Goal: Information Seeking & Learning: Learn about a topic

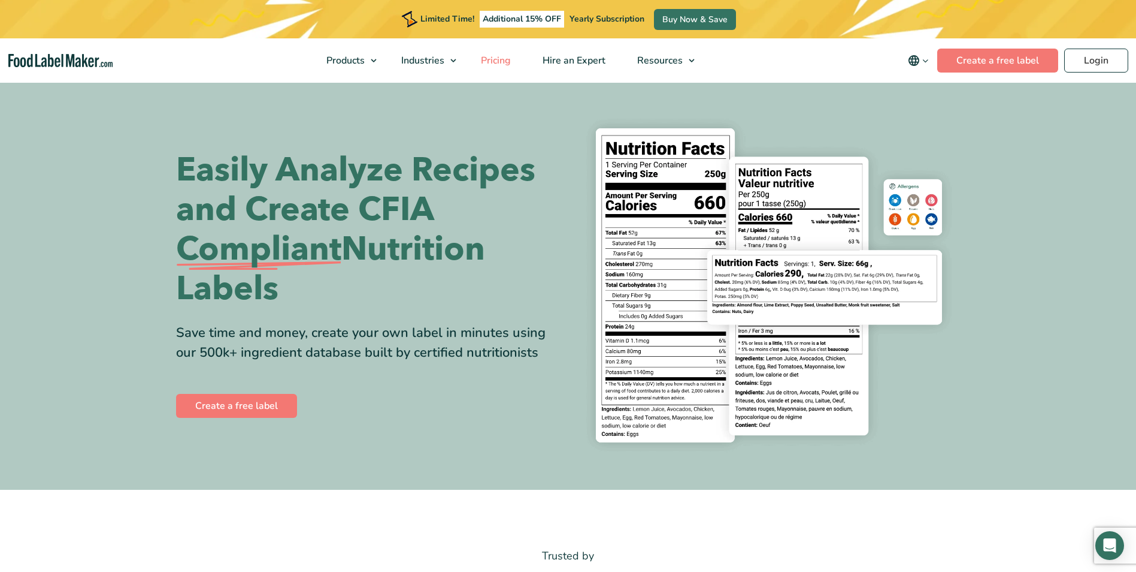
click at [496, 53] on link "Pricing" at bounding box center [494, 60] width 59 height 44
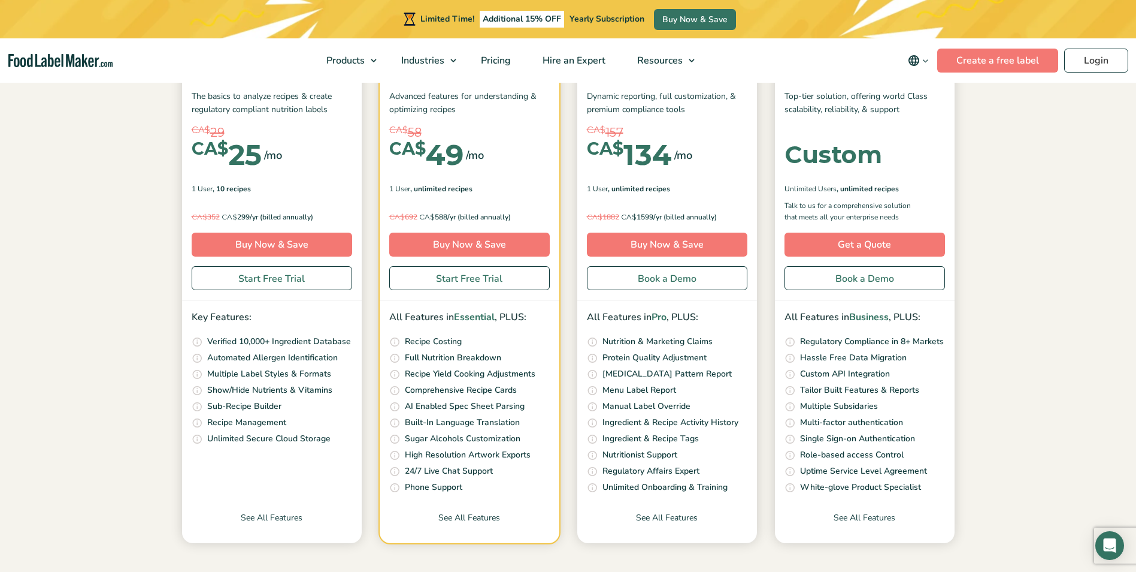
scroll to position [300, 0]
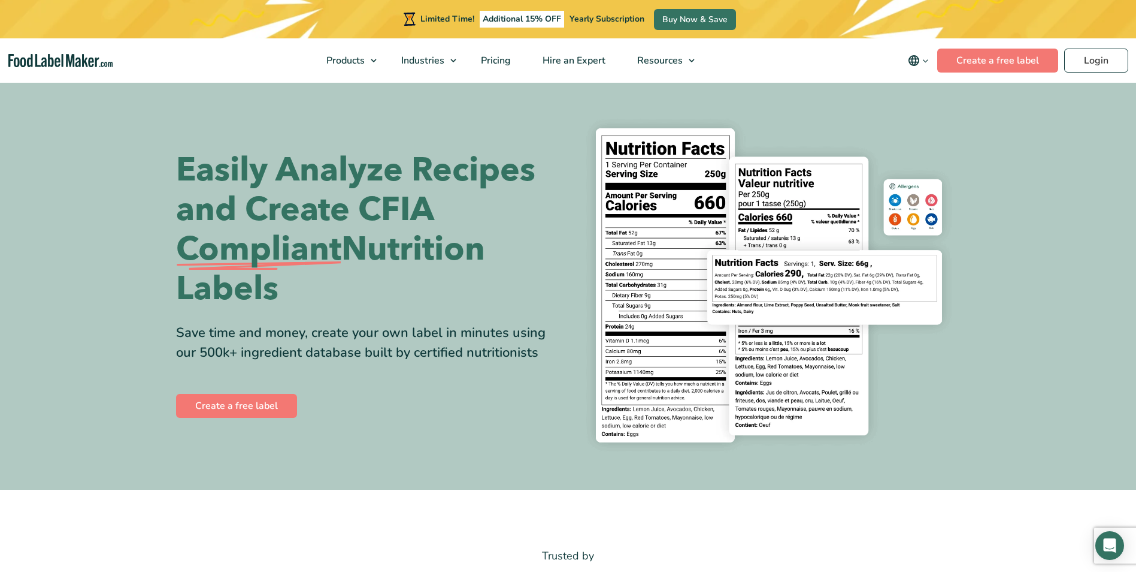
drag, startPoint x: 177, startPoint y: 242, endPoint x: 309, endPoint y: 295, distance: 142.0
click at [309, 295] on h1 "Easily Analyze Recipes and Create CFIA Compliant Nutrition Labels" at bounding box center [367, 229] width 383 height 158
drag, startPoint x: 309, startPoint y: 295, endPoint x: 232, endPoint y: 247, distance: 90.6
copy h1 "Compliant Nutrition Labels"
